Goal: Transaction & Acquisition: Purchase product/service

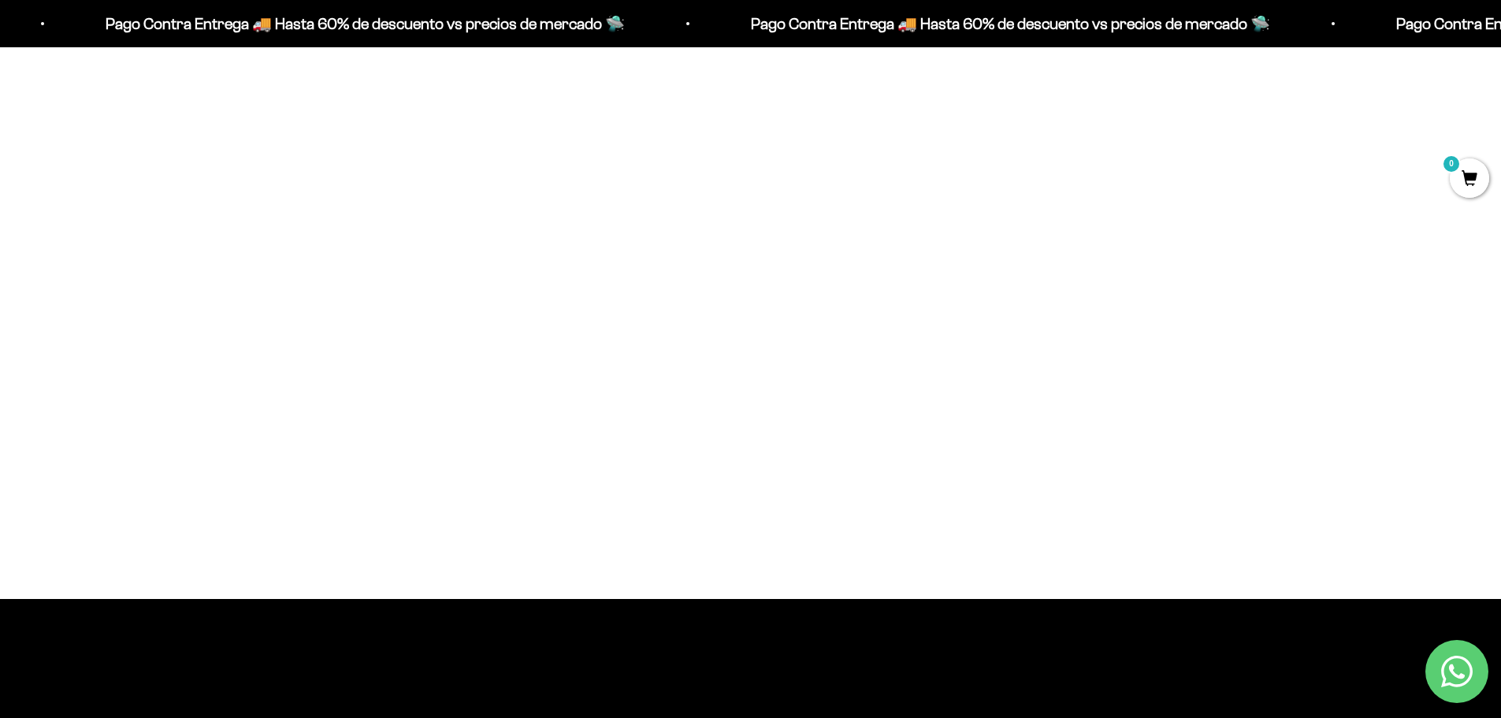
scroll to position [1261, 0]
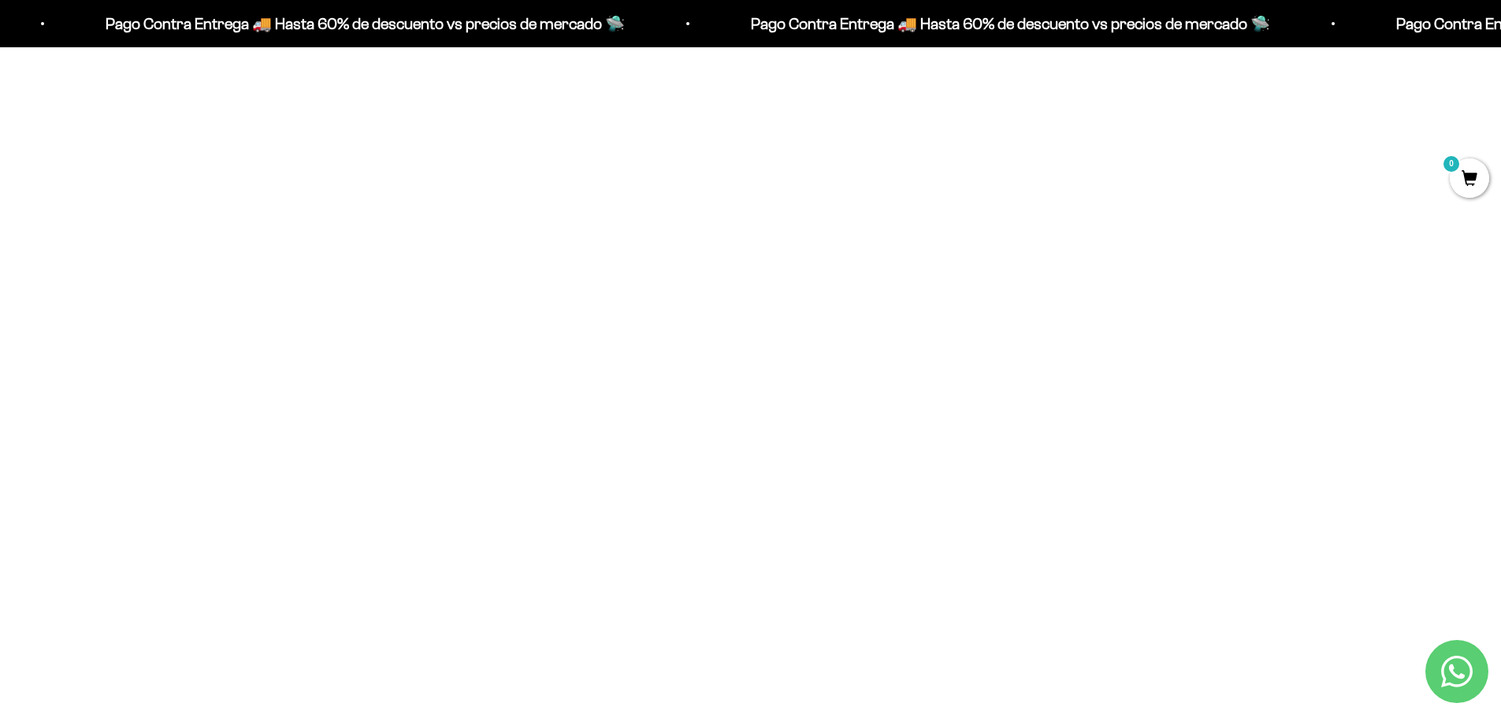
click at [732, 392] on img at bounding box center [751, 365] width 429 height 429
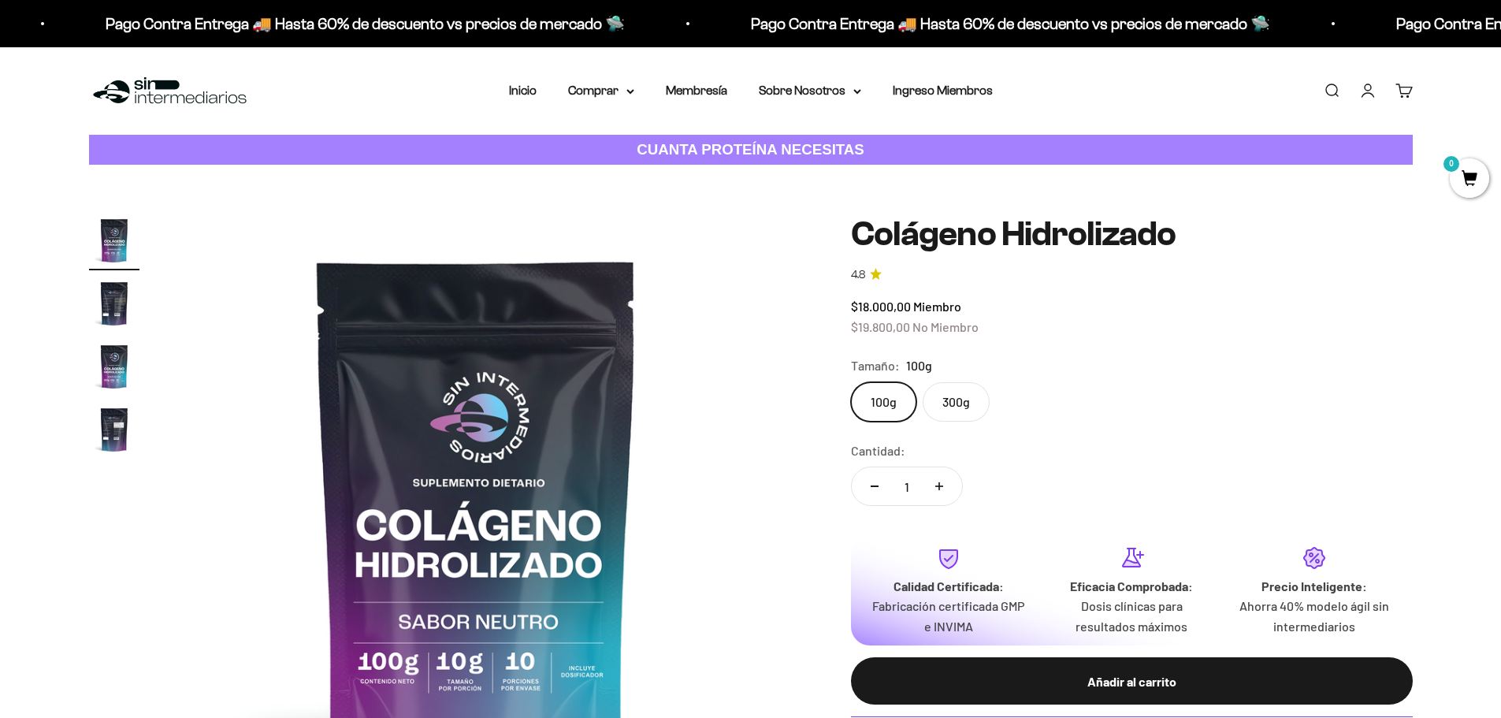
scroll to position [158, 0]
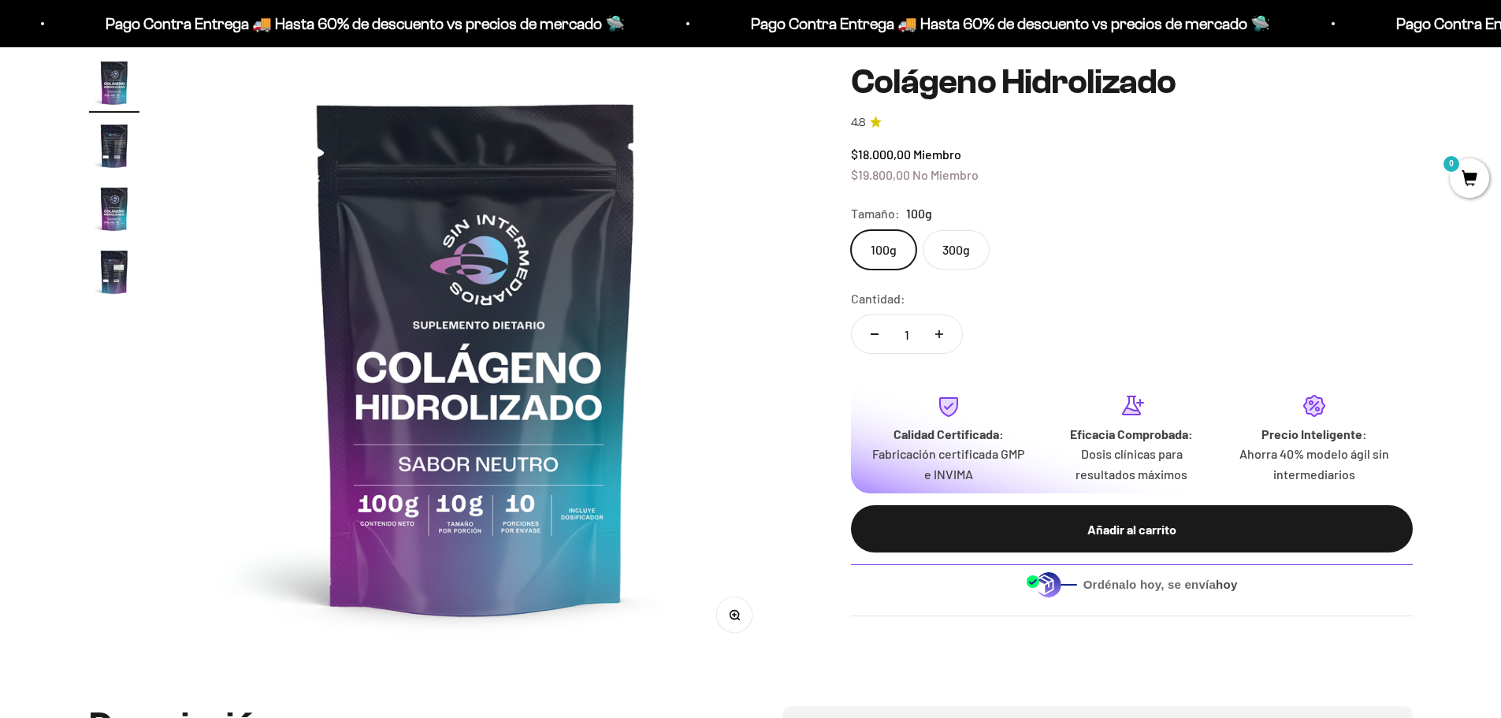
click at [533, 526] on img at bounding box center [476, 357] width 598 height 598
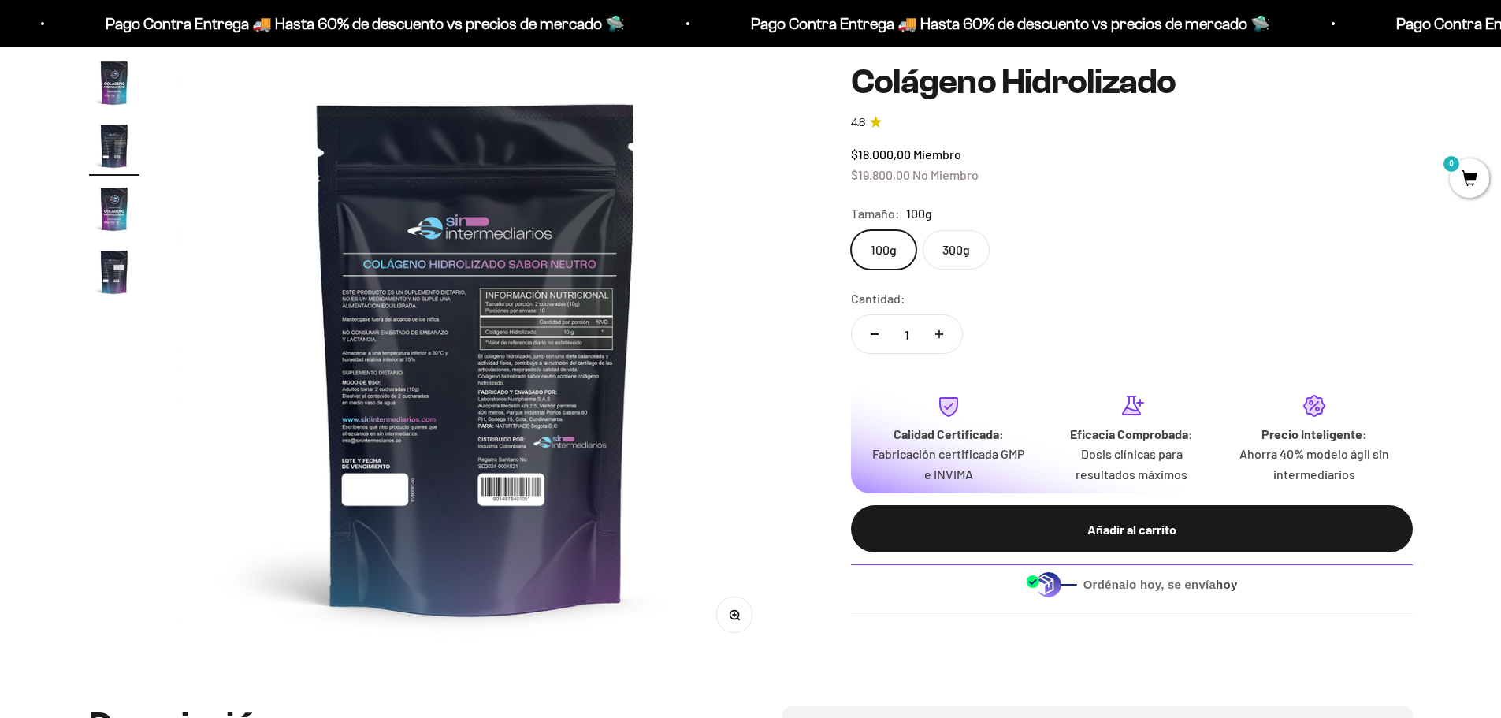
click at [533, 526] on img at bounding box center [476, 357] width 598 height 598
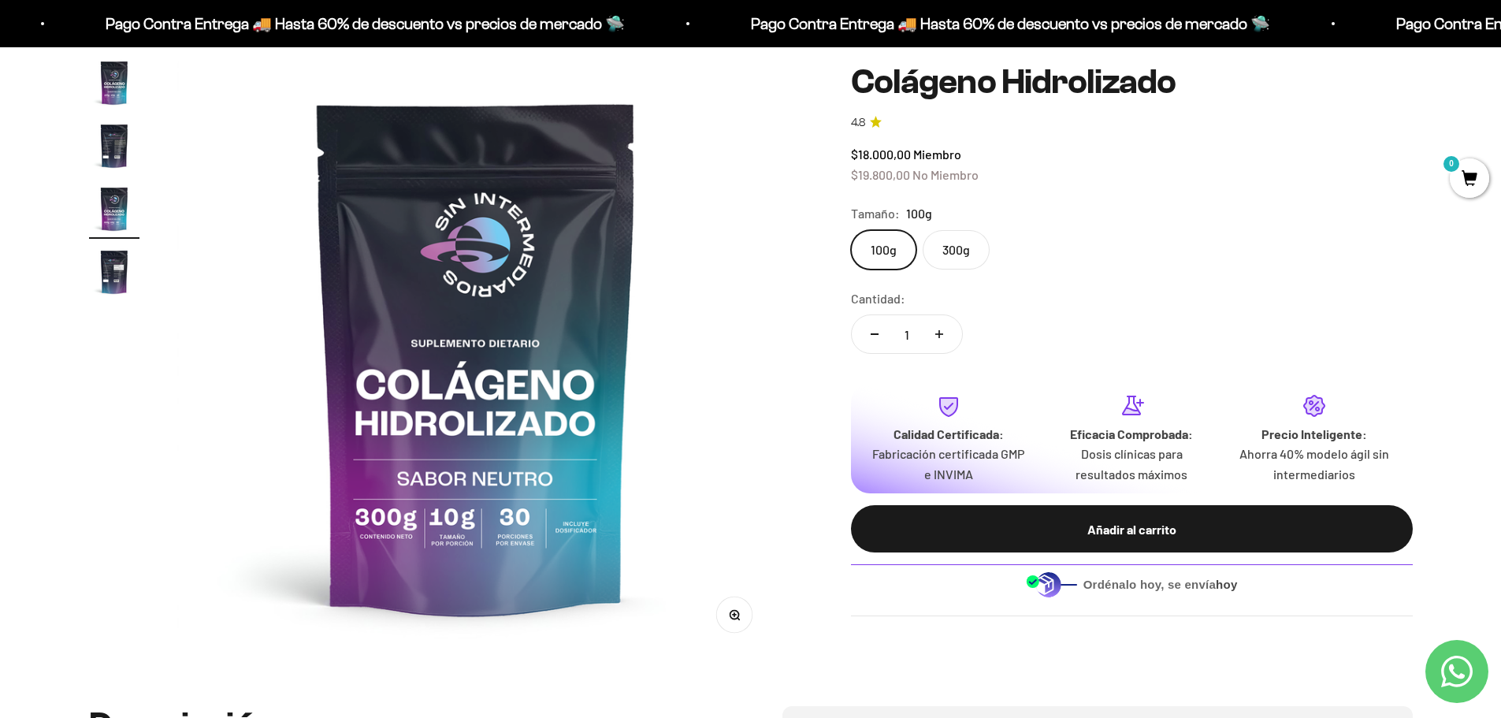
scroll to position [0, 0]
click at [955, 245] on label "300g" at bounding box center [956, 249] width 67 height 39
click at [851, 230] on input "300g" at bounding box center [850, 229] width 1 height 1
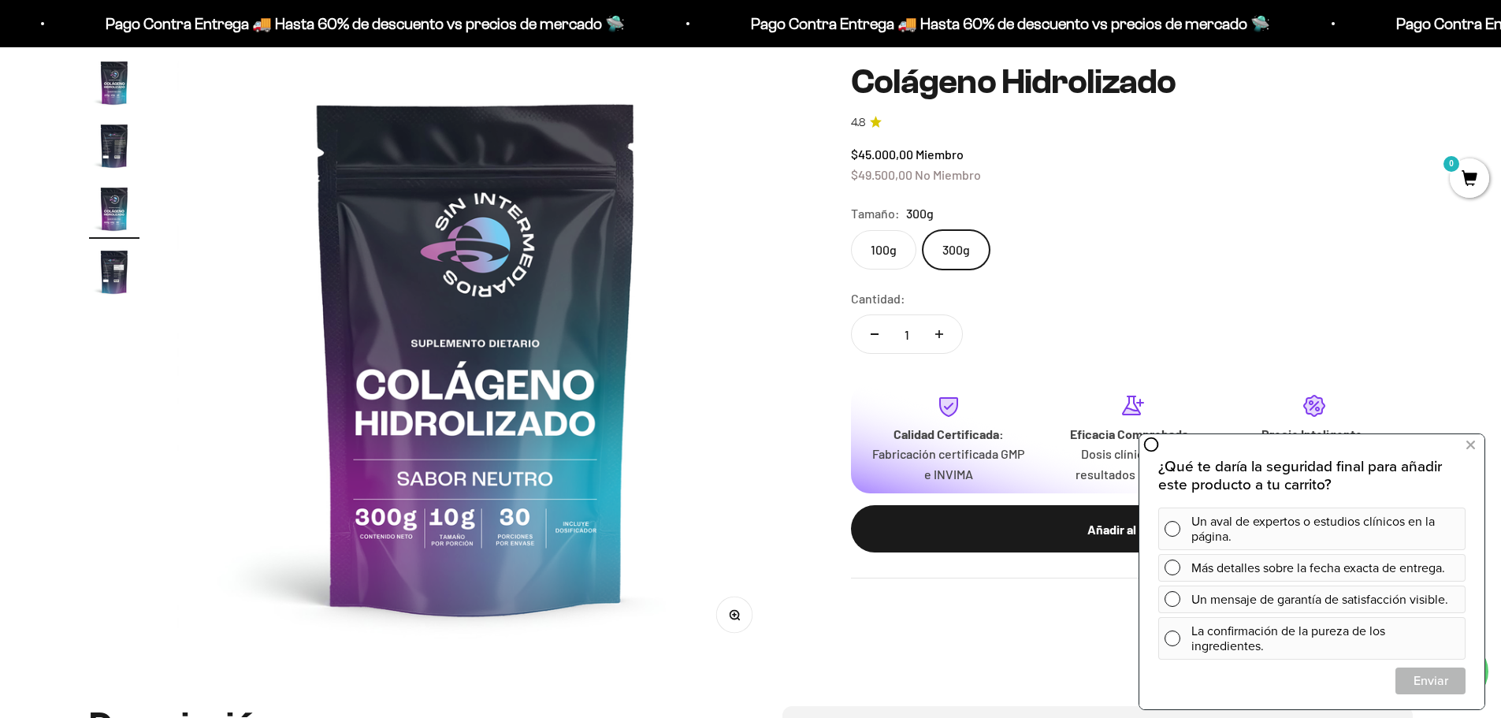
scroll to position [79, 0]
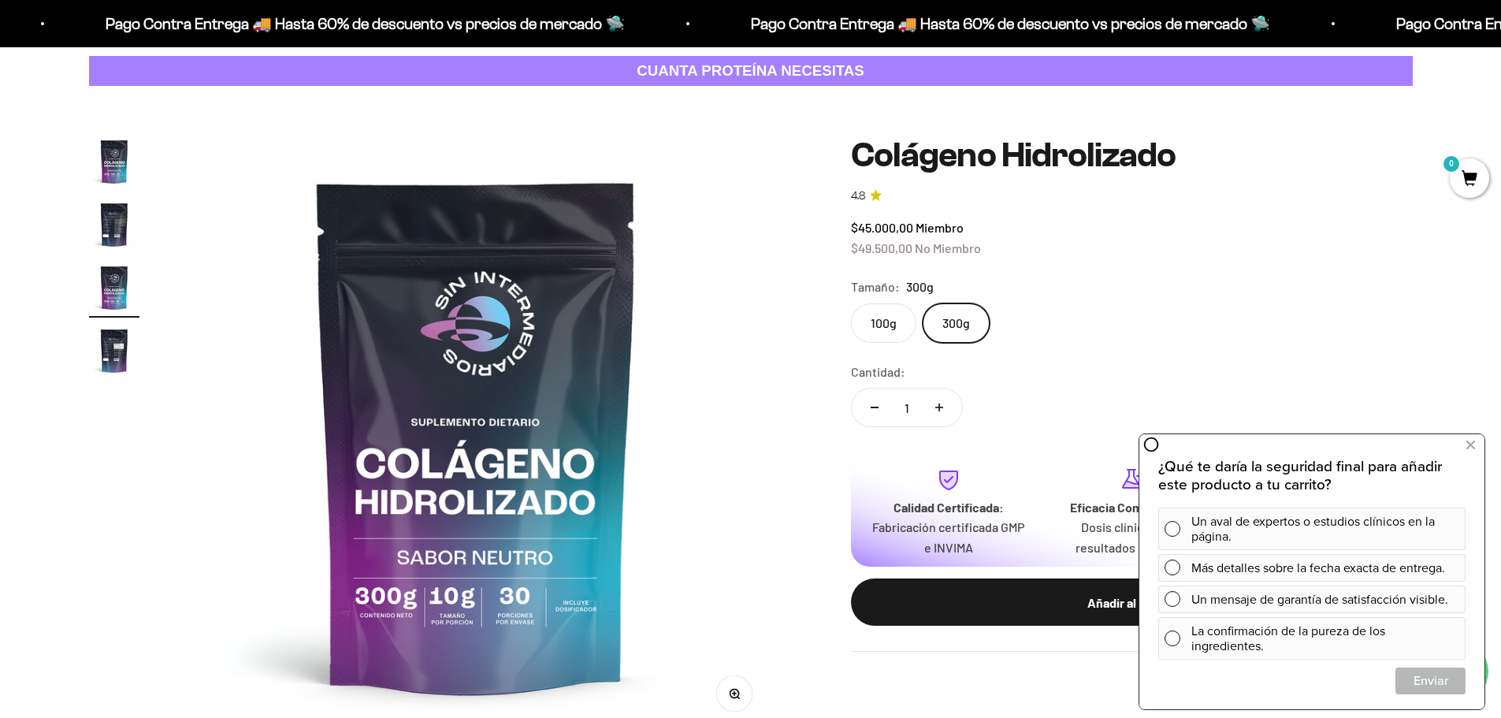
click at [884, 333] on label "100g" at bounding box center [883, 322] width 65 height 39
click at [851, 303] on input "100g" at bounding box center [850, 303] width 1 height 1
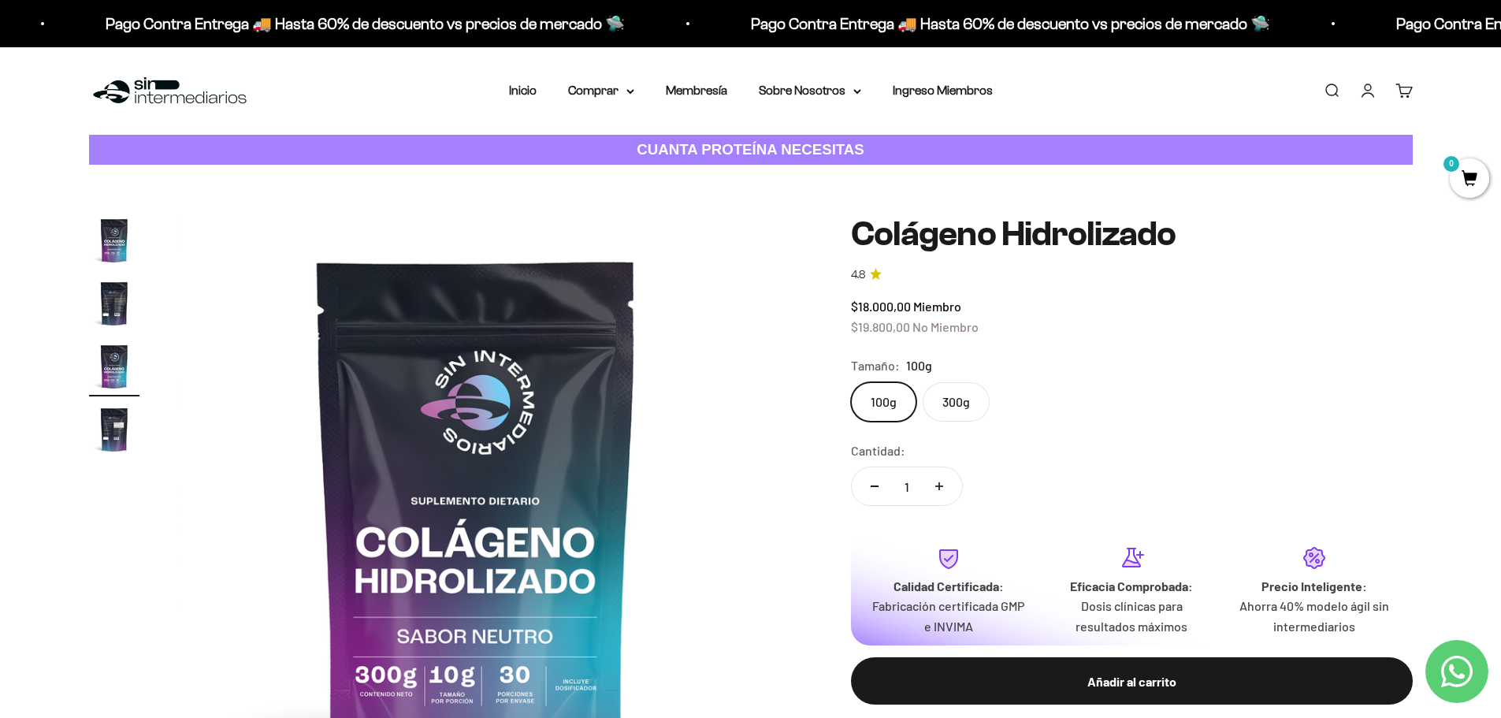
scroll to position [79, 0]
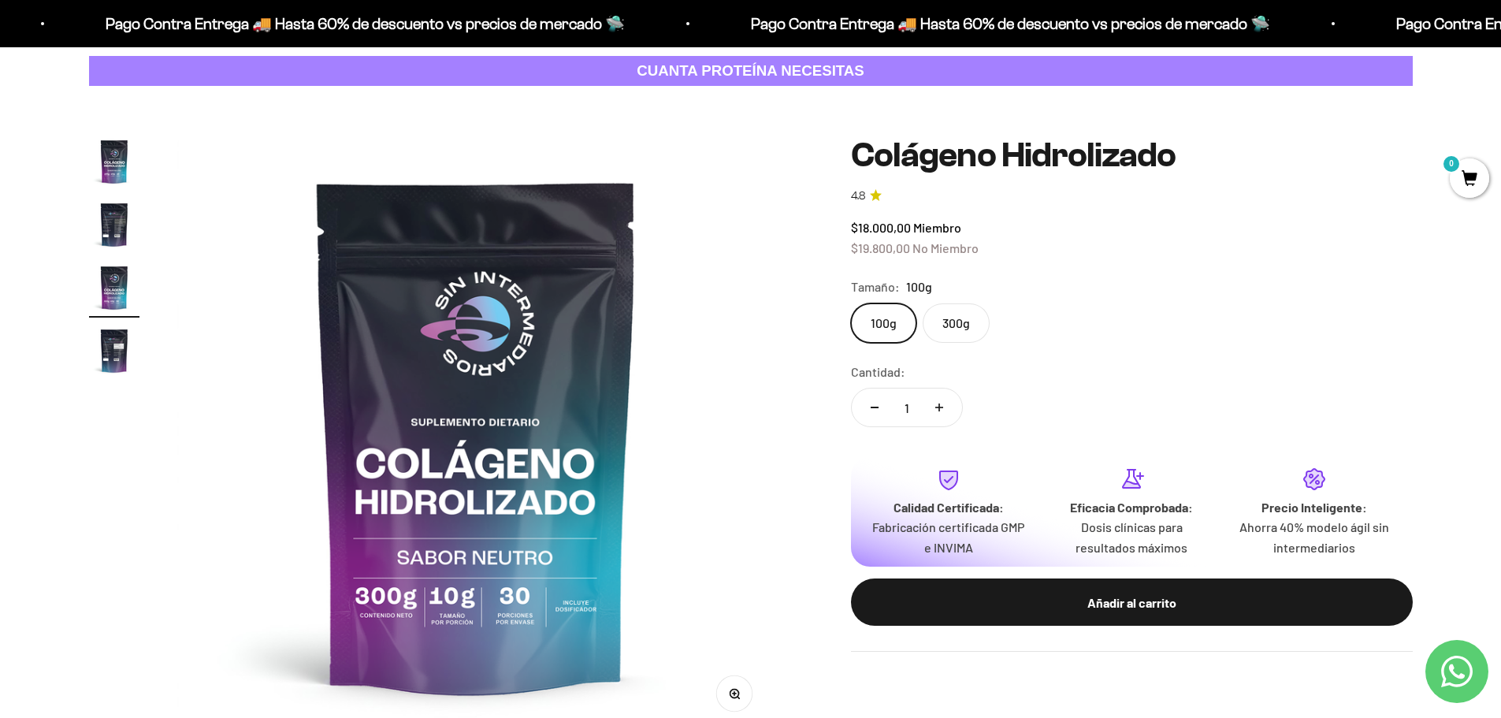
click at [930, 336] on label "300g" at bounding box center [956, 322] width 67 height 39
click at [851, 303] on input "300g" at bounding box center [850, 303] width 1 height 1
click at [883, 342] on label "100g" at bounding box center [883, 322] width 65 height 39
click at [851, 303] on input "100g" at bounding box center [850, 303] width 1 height 1
click at [490, 422] on img at bounding box center [476, 435] width 598 height 598
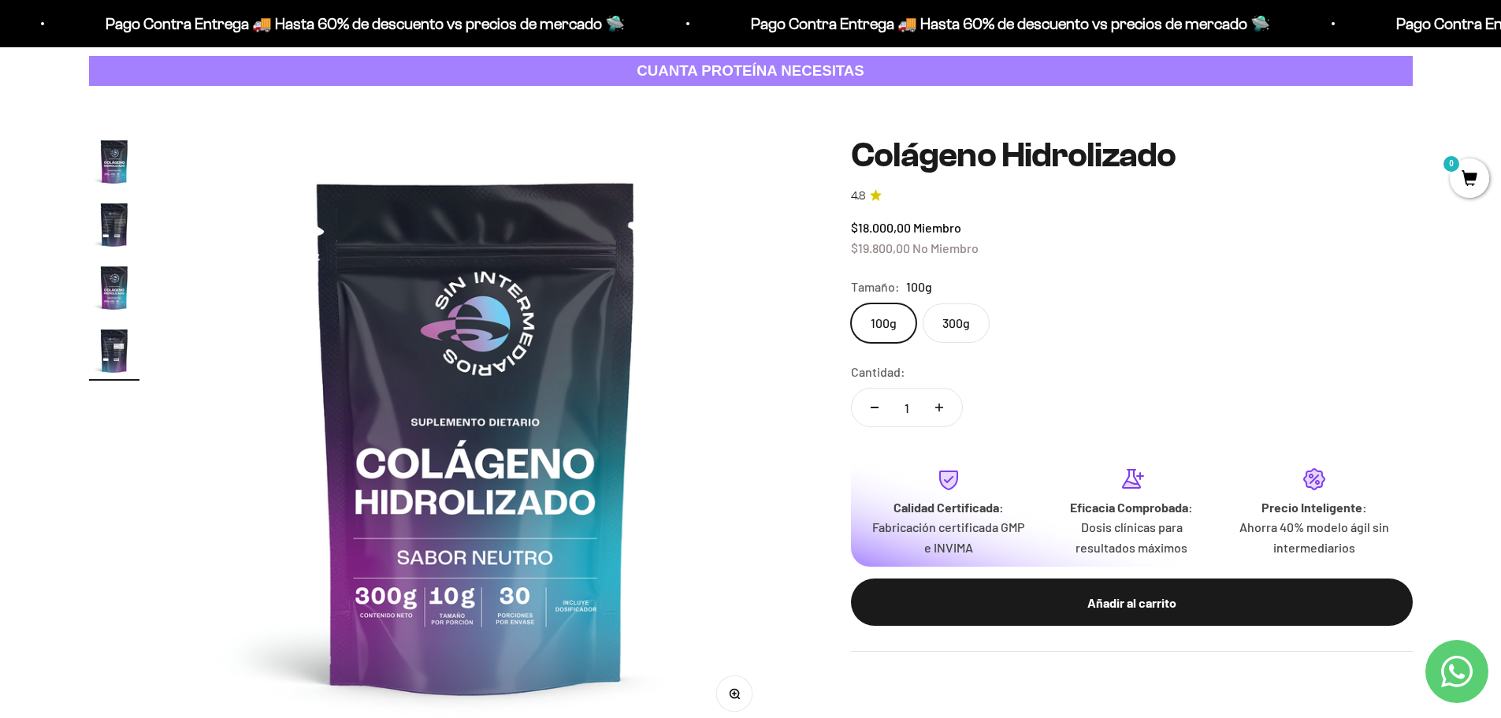
scroll to position [0, 1852]
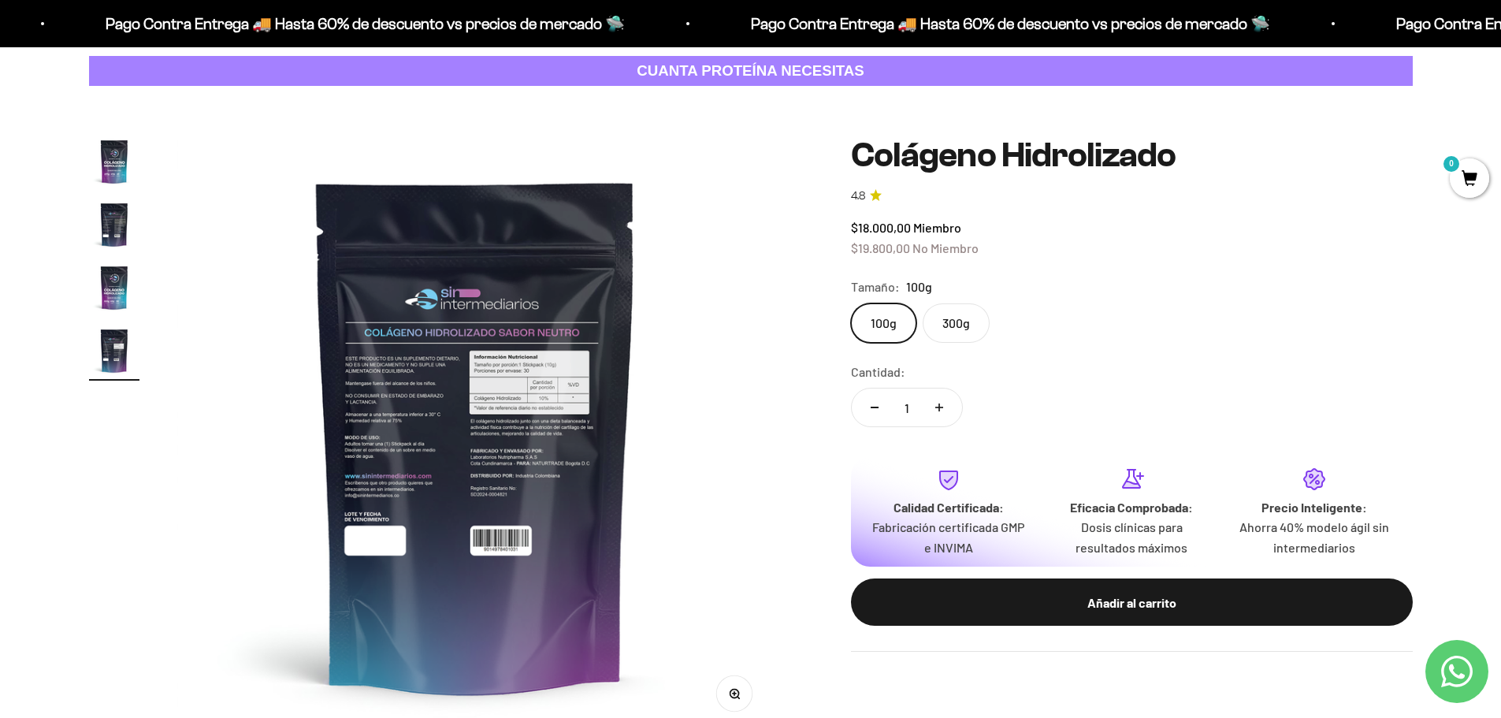
click at [496, 420] on img at bounding box center [476, 435] width 598 height 598
click at [117, 168] on img "Ir al artículo 1" at bounding box center [114, 161] width 50 height 50
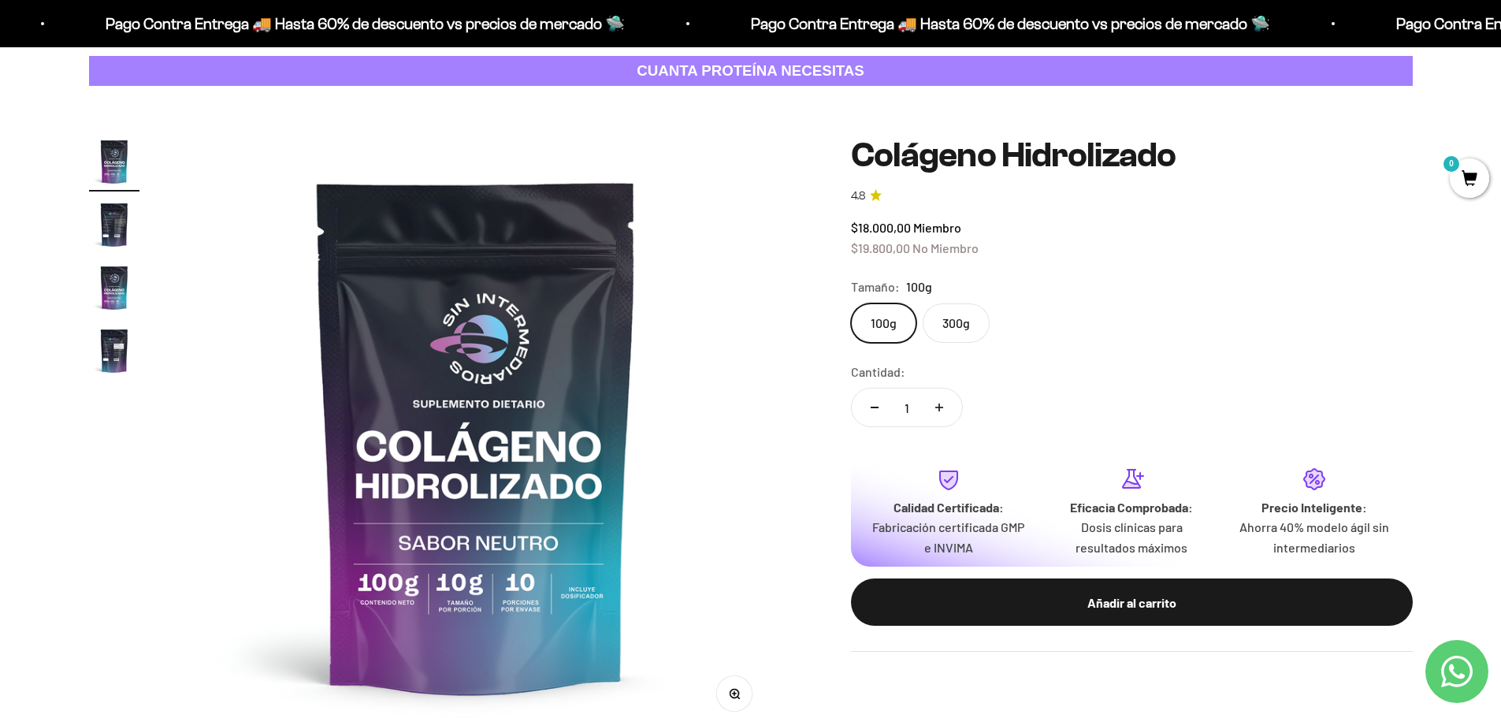
click at [956, 318] on label "300g" at bounding box center [956, 322] width 67 height 39
click at [851, 303] on input "300g" at bounding box center [850, 303] width 1 height 1
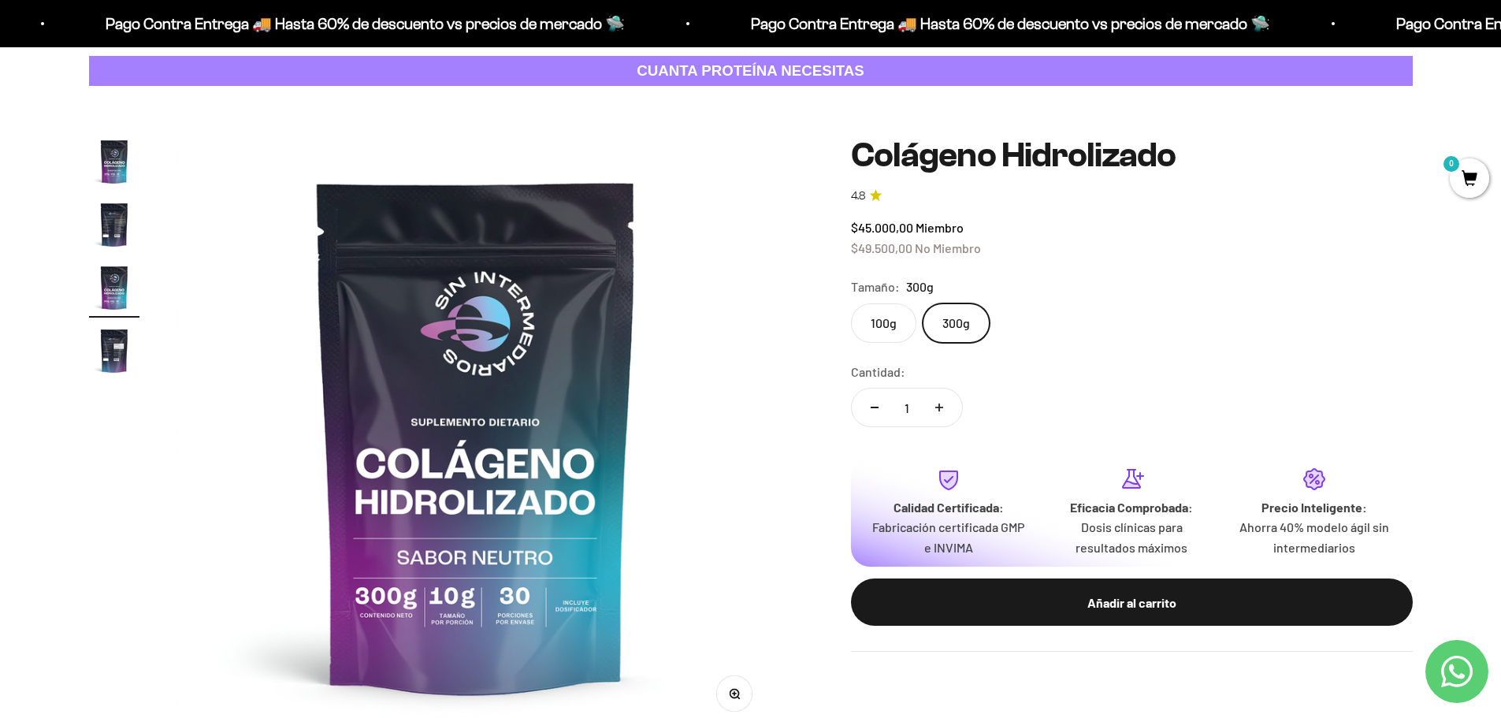
click at [856, 330] on label "100g" at bounding box center [883, 322] width 65 height 39
click at [851, 303] on input "100g" at bounding box center [850, 303] width 1 height 1
